Goal: Use online tool/utility: Utilize a website feature to perform a specific function

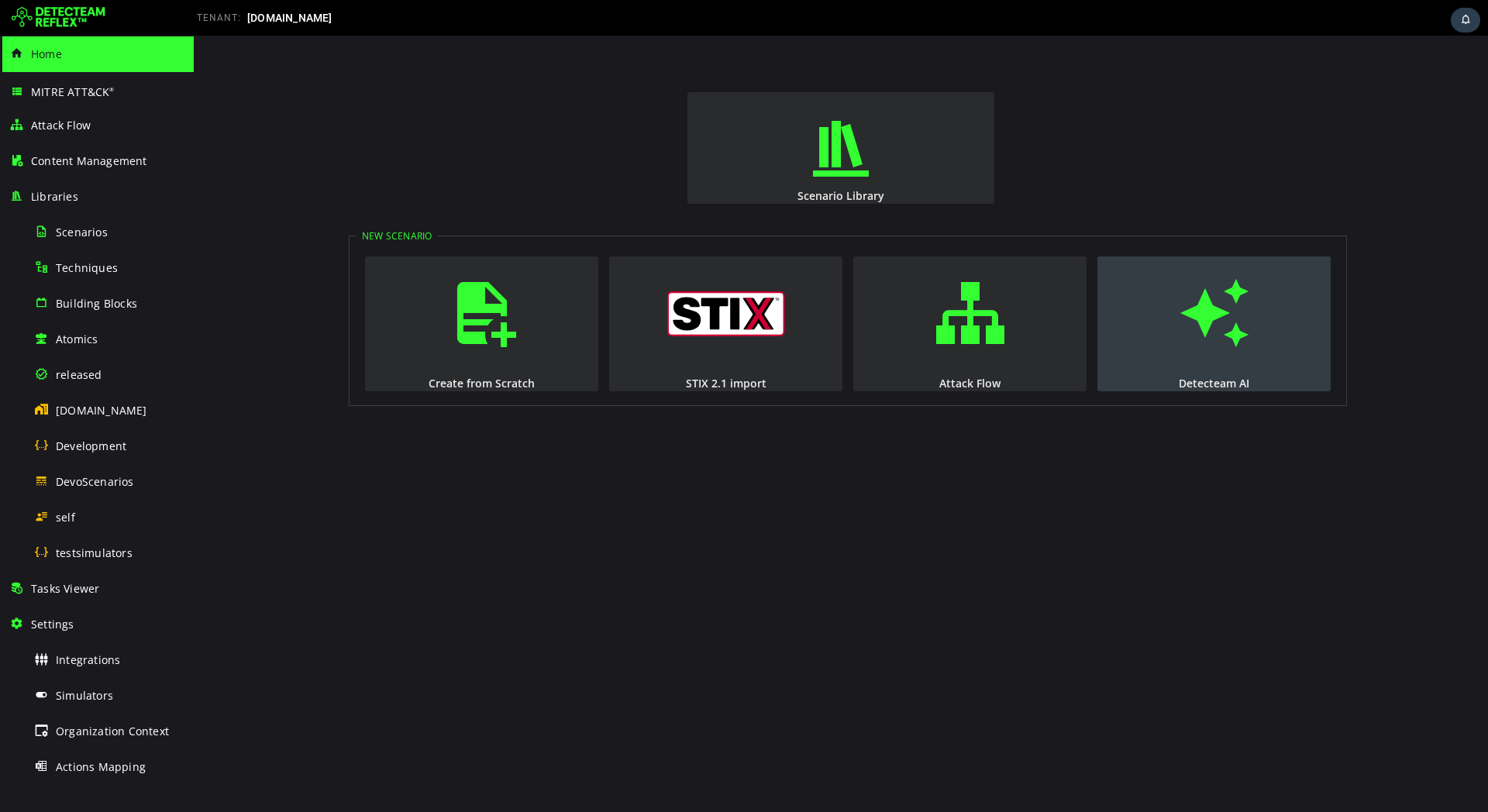
click at [1243, 384] on div "Detecteam AI" at bounding box center [1214, 383] width 237 height 15
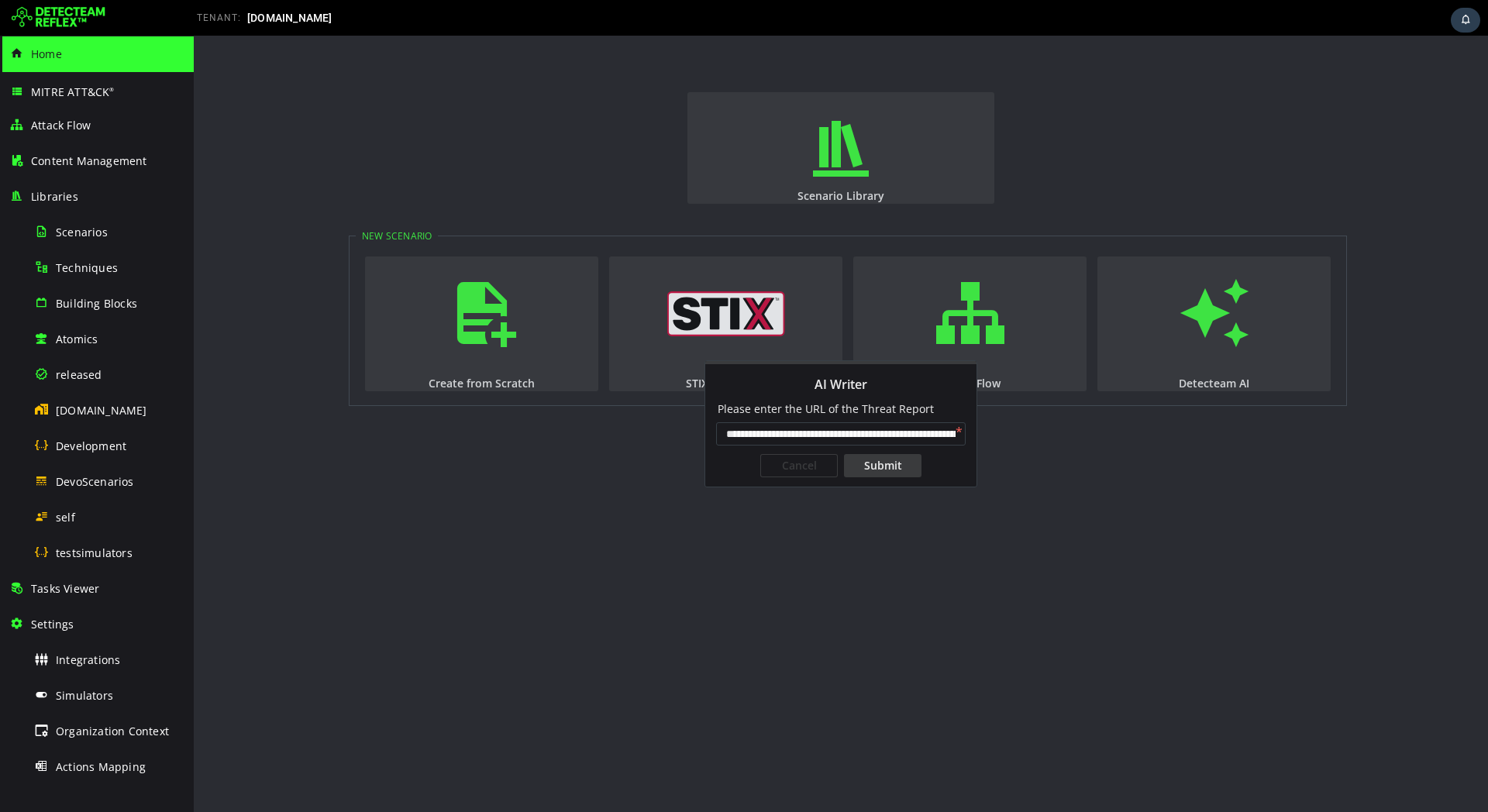
scroll to position [0, 125]
type input "**********"
click at [884, 460] on div "Submit" at bounding box center [883, 466] width 78 height 23
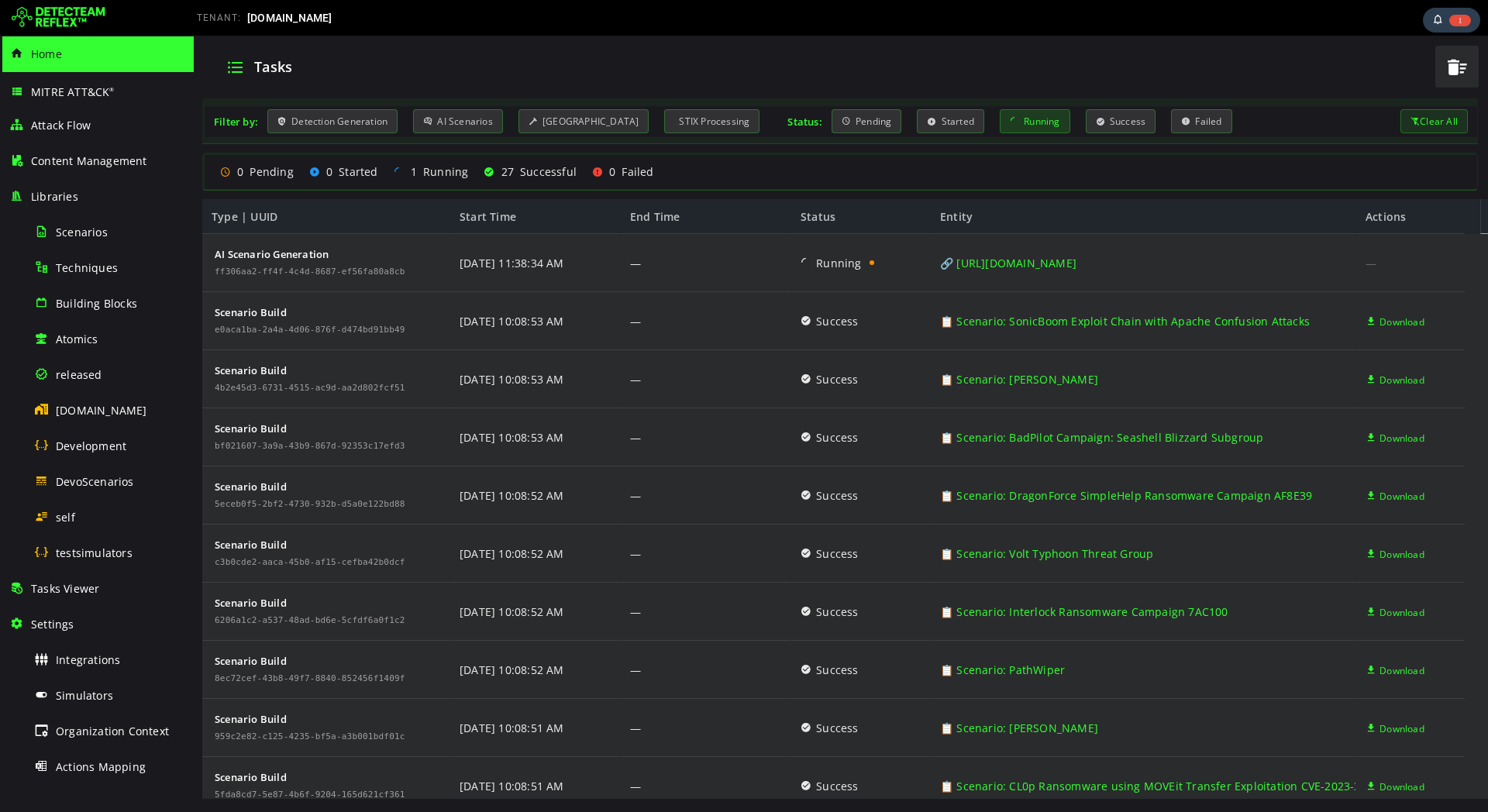
click at [1028, 124] on div "Running" at bounding box center [1035, 121] width 70 height 24
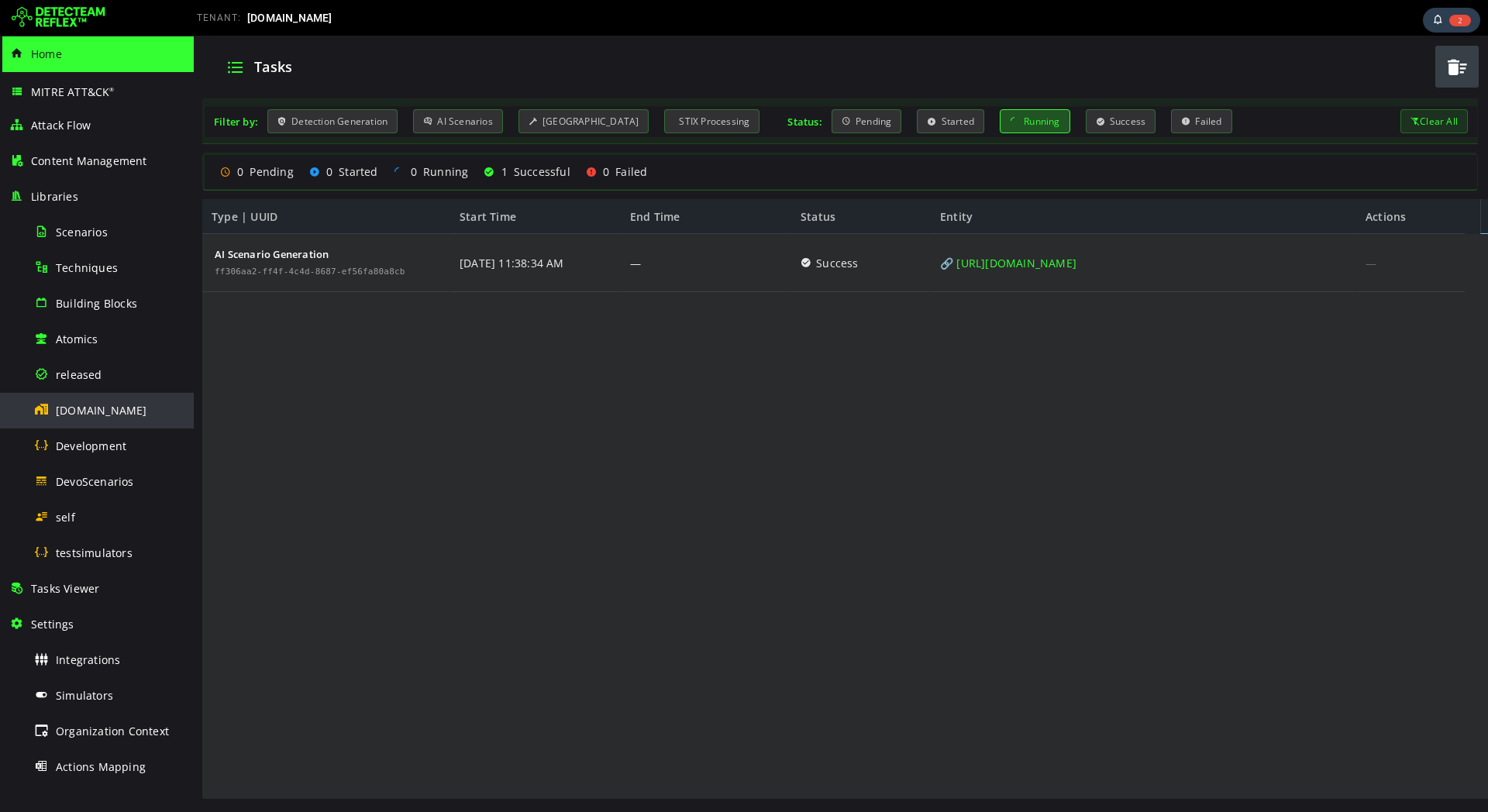
click at [90, 409] on span "[DOMAIN_NAME]" at bounding box center [101, 410] width 92 height 15
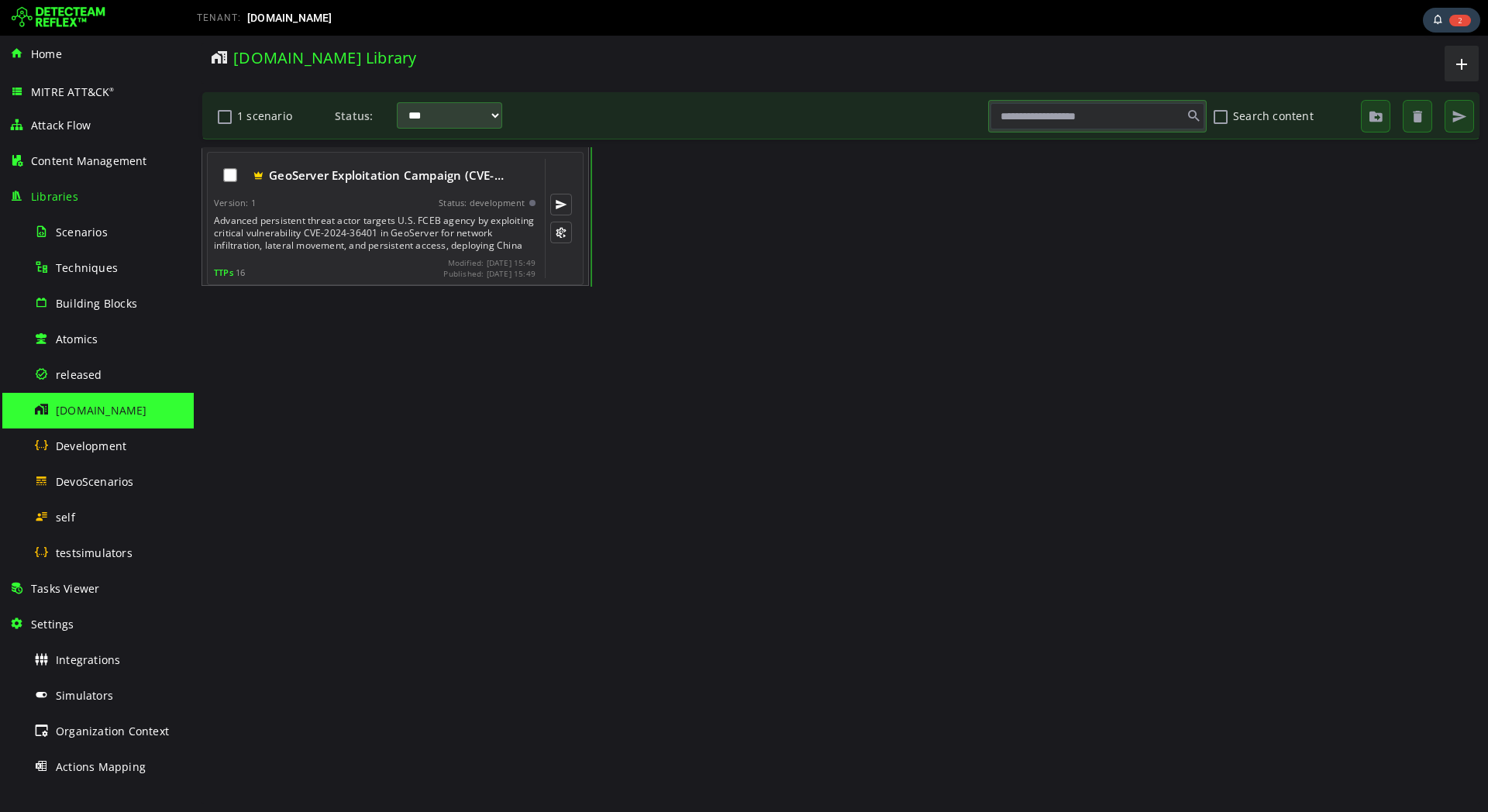
click at [332, 211] on div "GeoServer Exploitation Campaign (CVE-… Version: 1 Status: development Advanced …" at bounding box center [374, 218] width 322 height 119
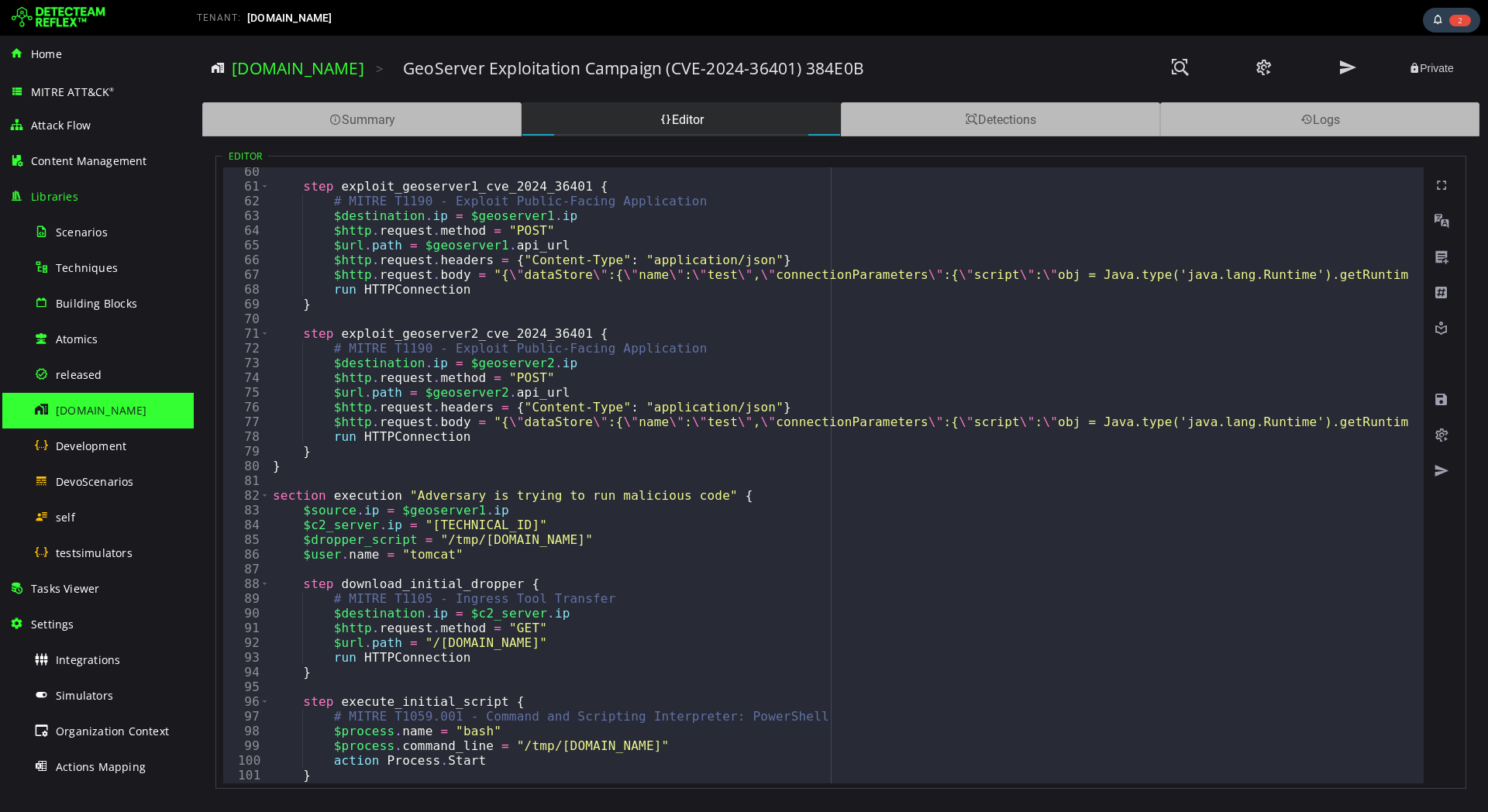
scroll to position [1046, 0]
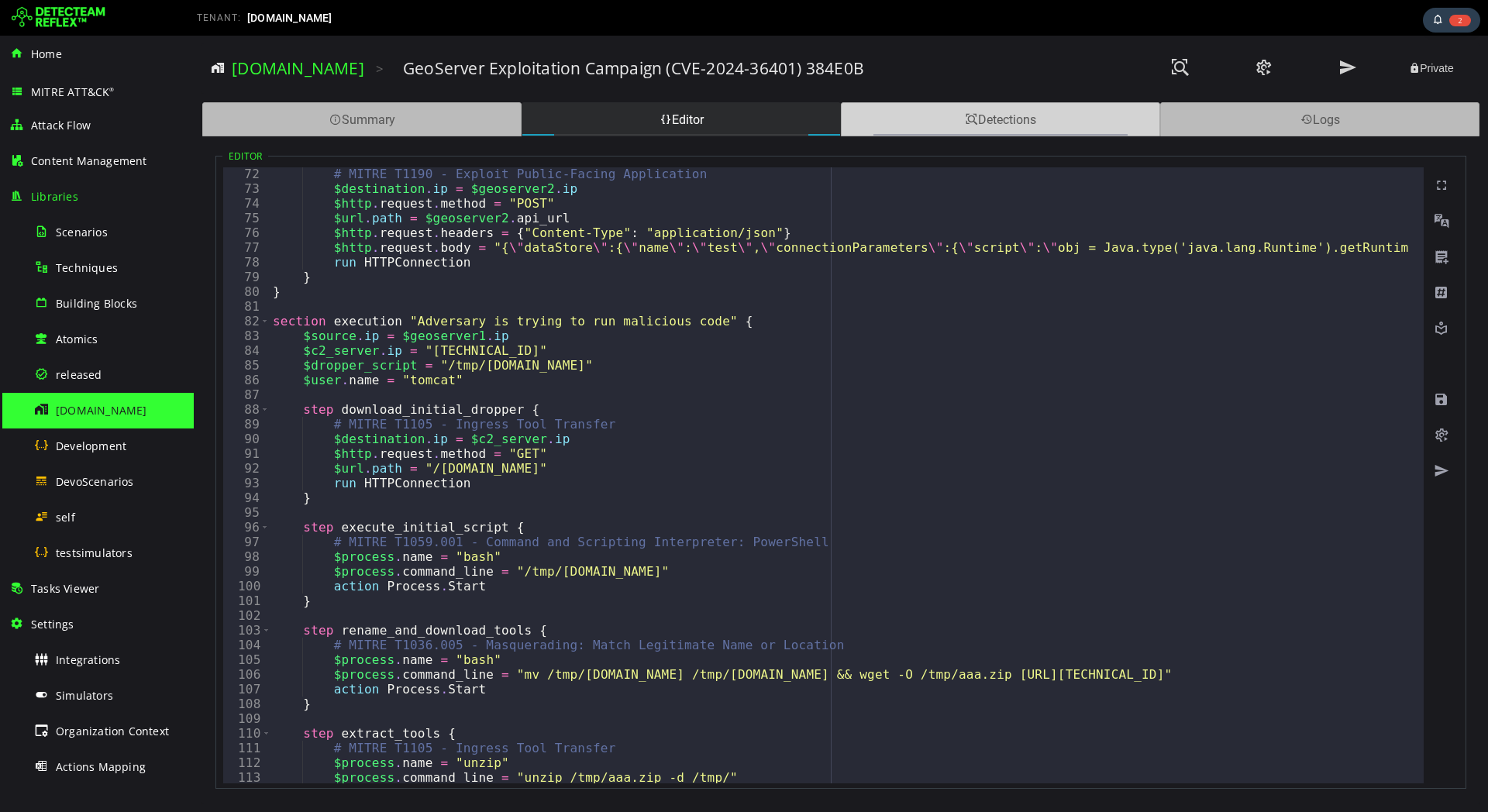
click at [1013, 132] on div "Detections" at bounding box center [1001, 120] width 320 height 34
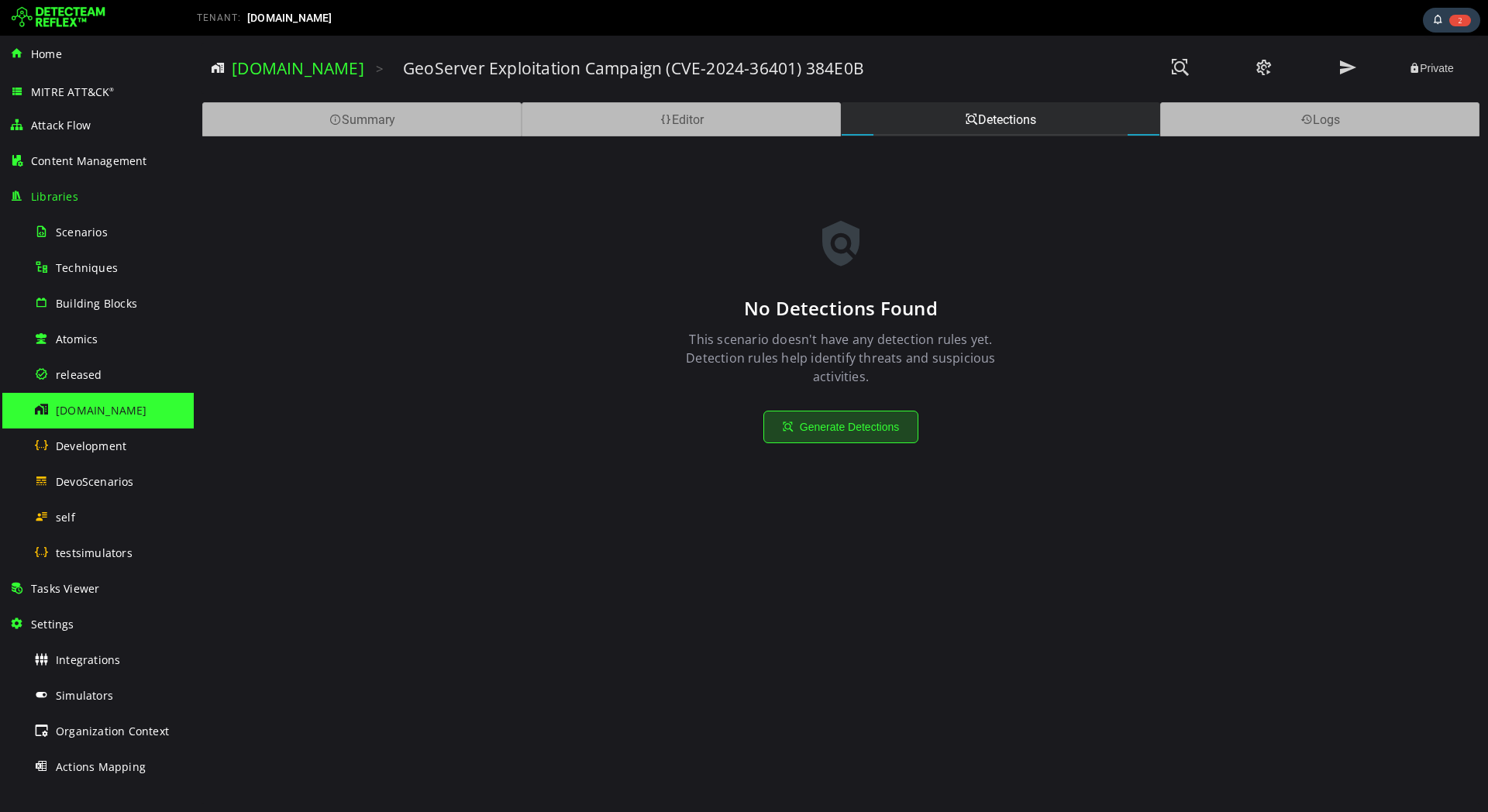
click at [845, 427] on button "Generate Detections" at bounding box center [841, 427] width 155 height 33
click at [86, 594] on span "Tasks Viewer" at bounding box center [65, 588] width 68 height 15
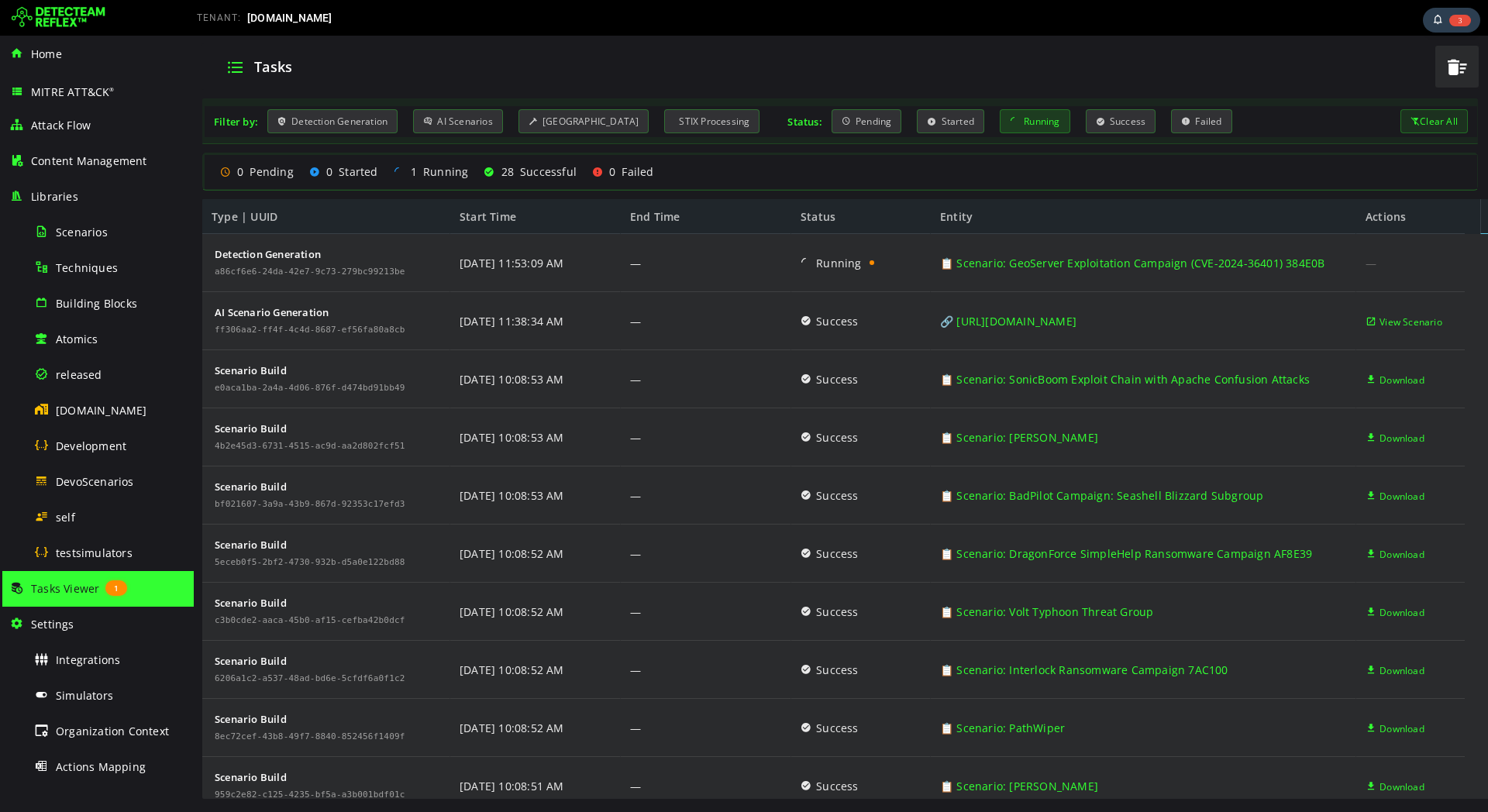
click at [1012, 119] on div "Running" at bounding box center [1035, 121] width 70 height 24
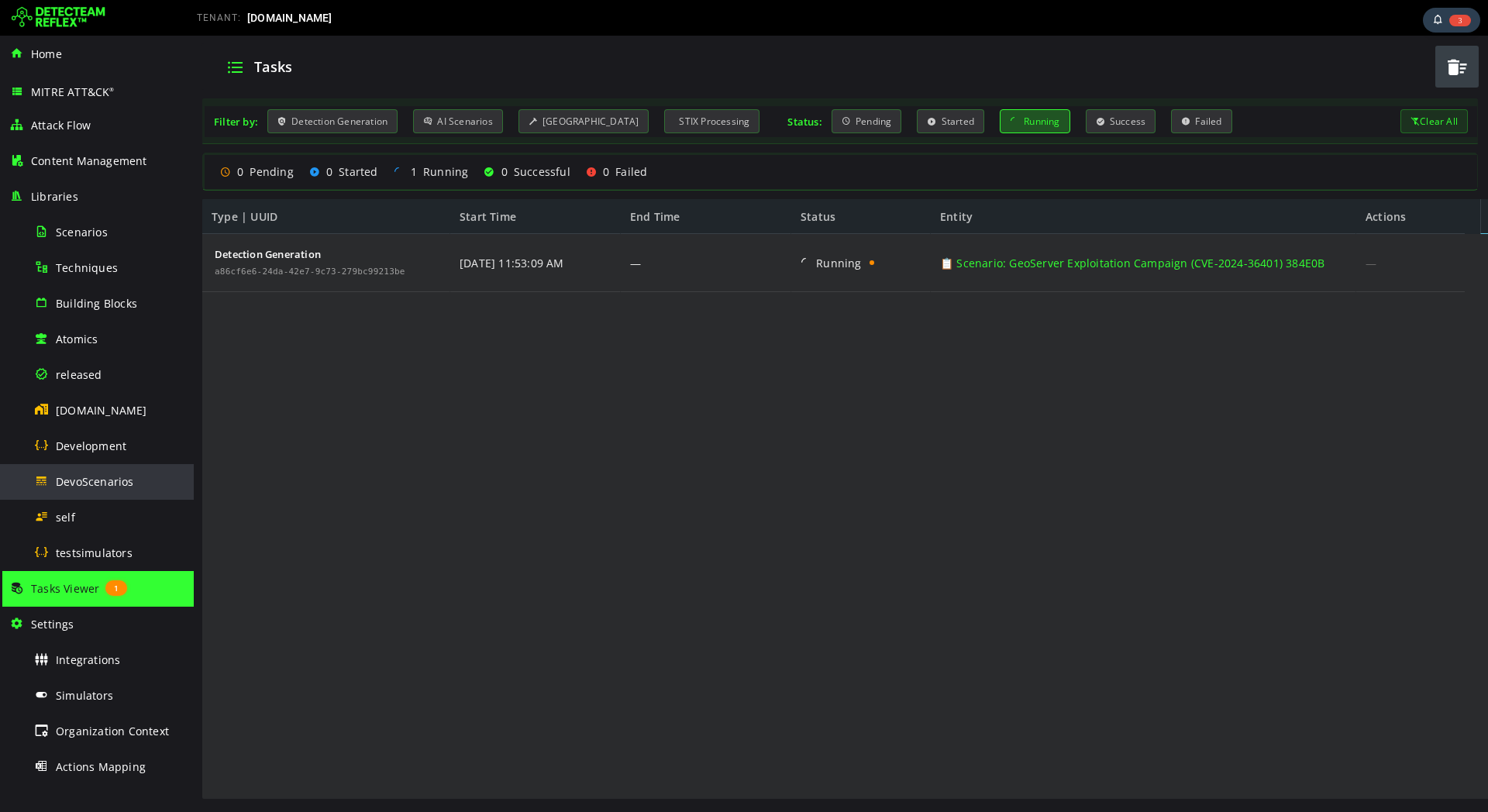
click at [94, 473] on div "DevoScenarios" at bounding box center [110, 482] width 150 height 35
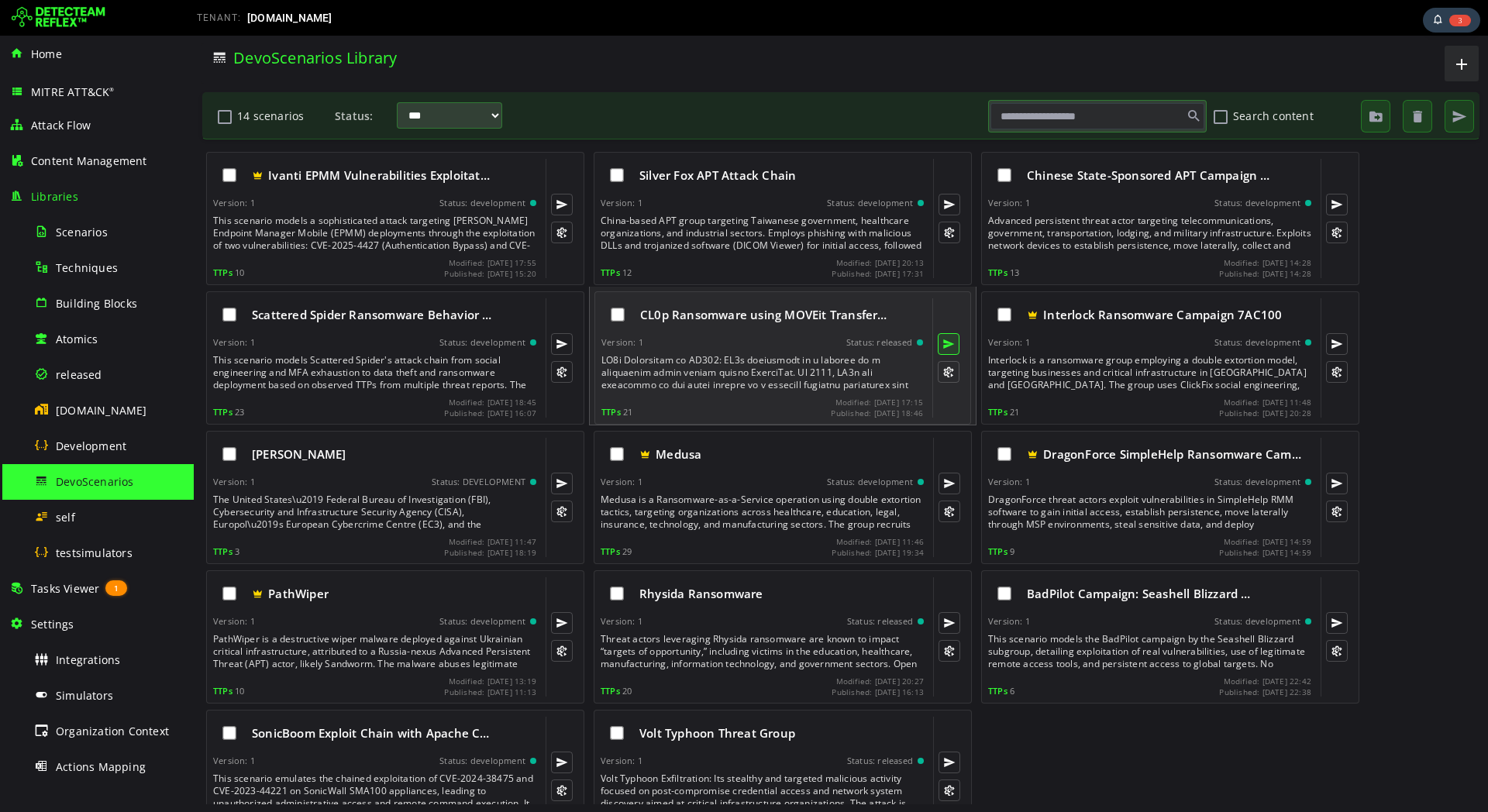
click at [947, 341] on button at bounding box center [948, 345] width 22 height 22
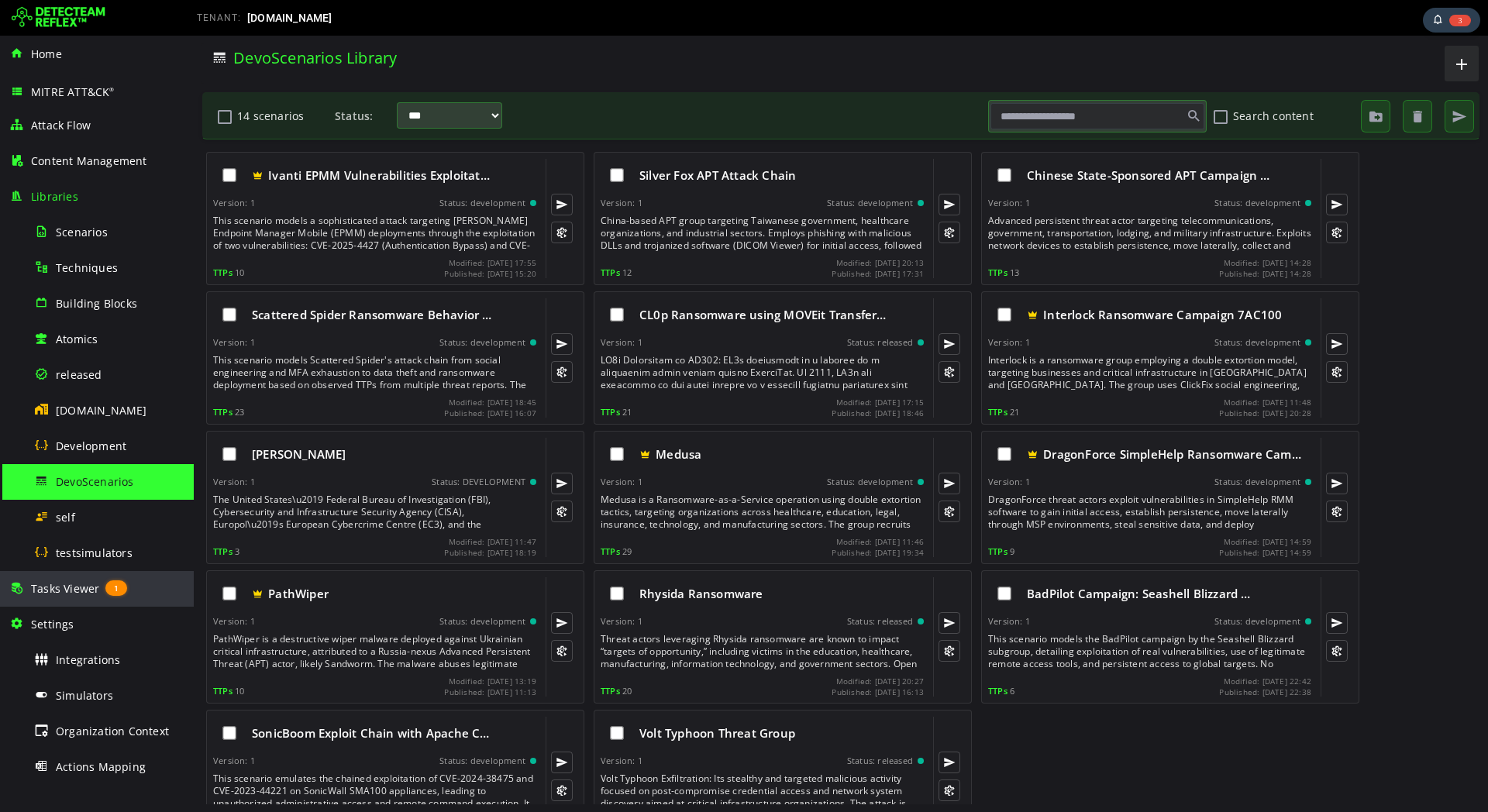
click at [69, 583] on span "Tasks Viewer" at bounding box center [65, 588] width 68 height 15
